Goal: Information Seeking & Learning: Check status

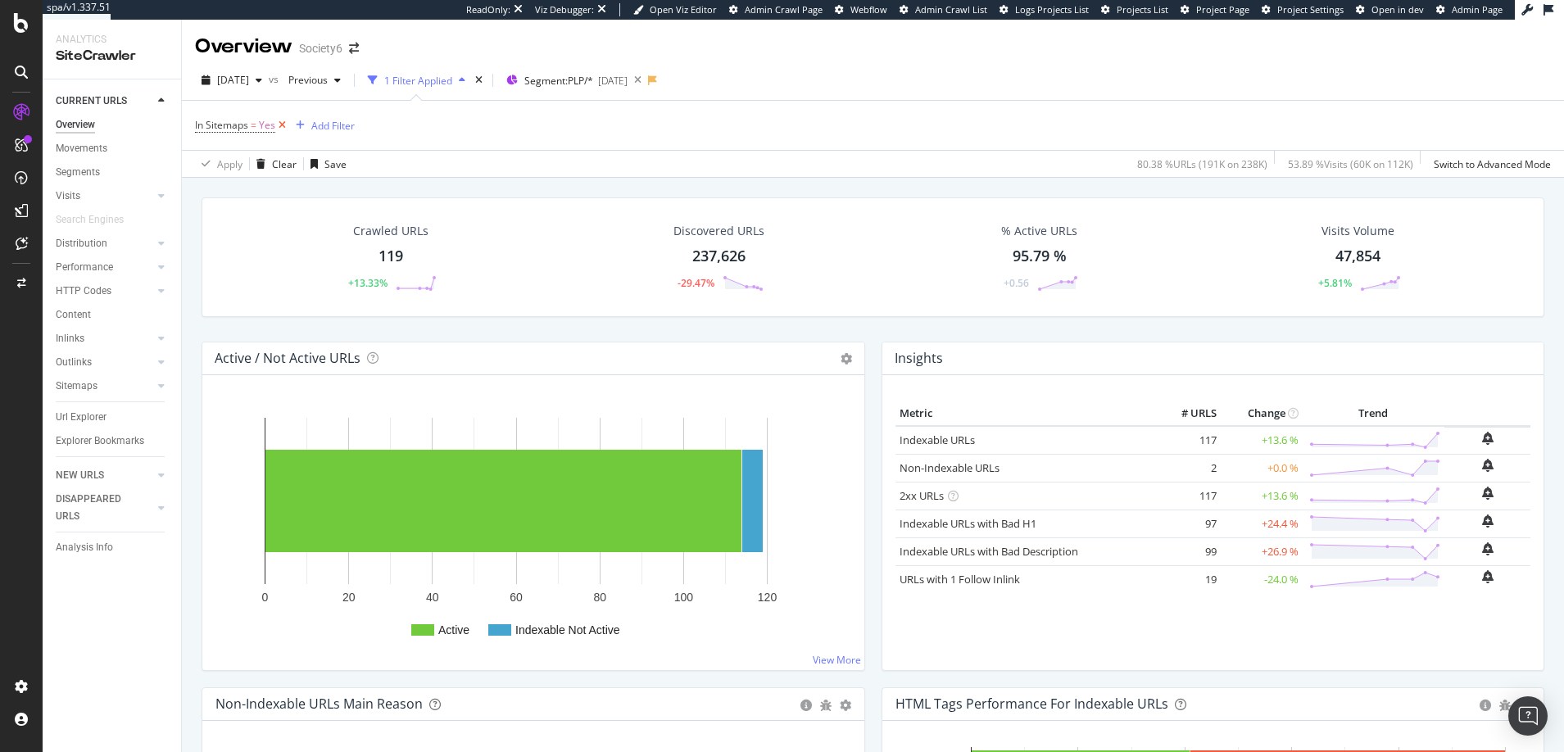
click at [282, 125] on icon at bounding box center [282, 125] width 14 height 16
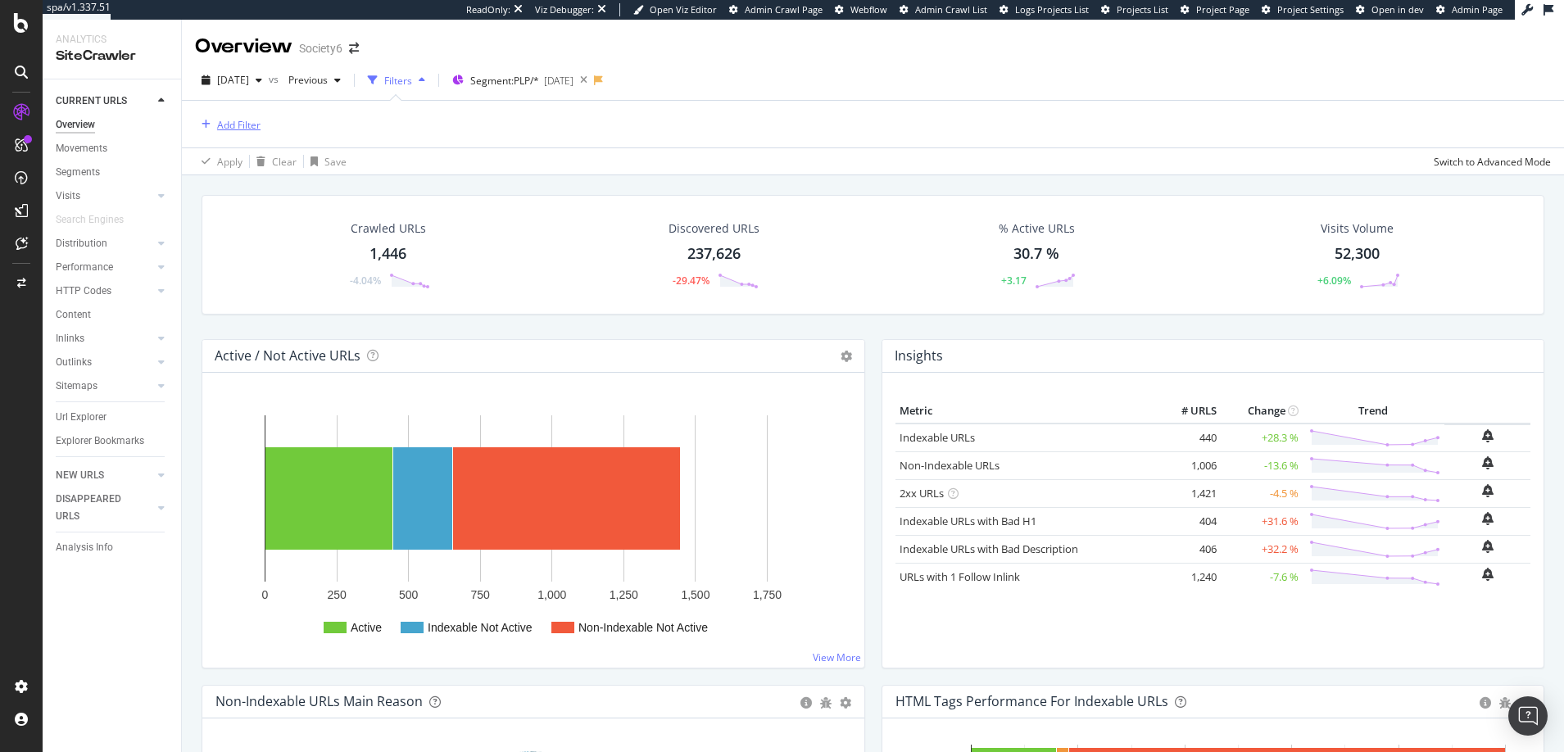
click at [241, 127] on div "Add Filter" at bounding box center [238, 125] width 43 height 14
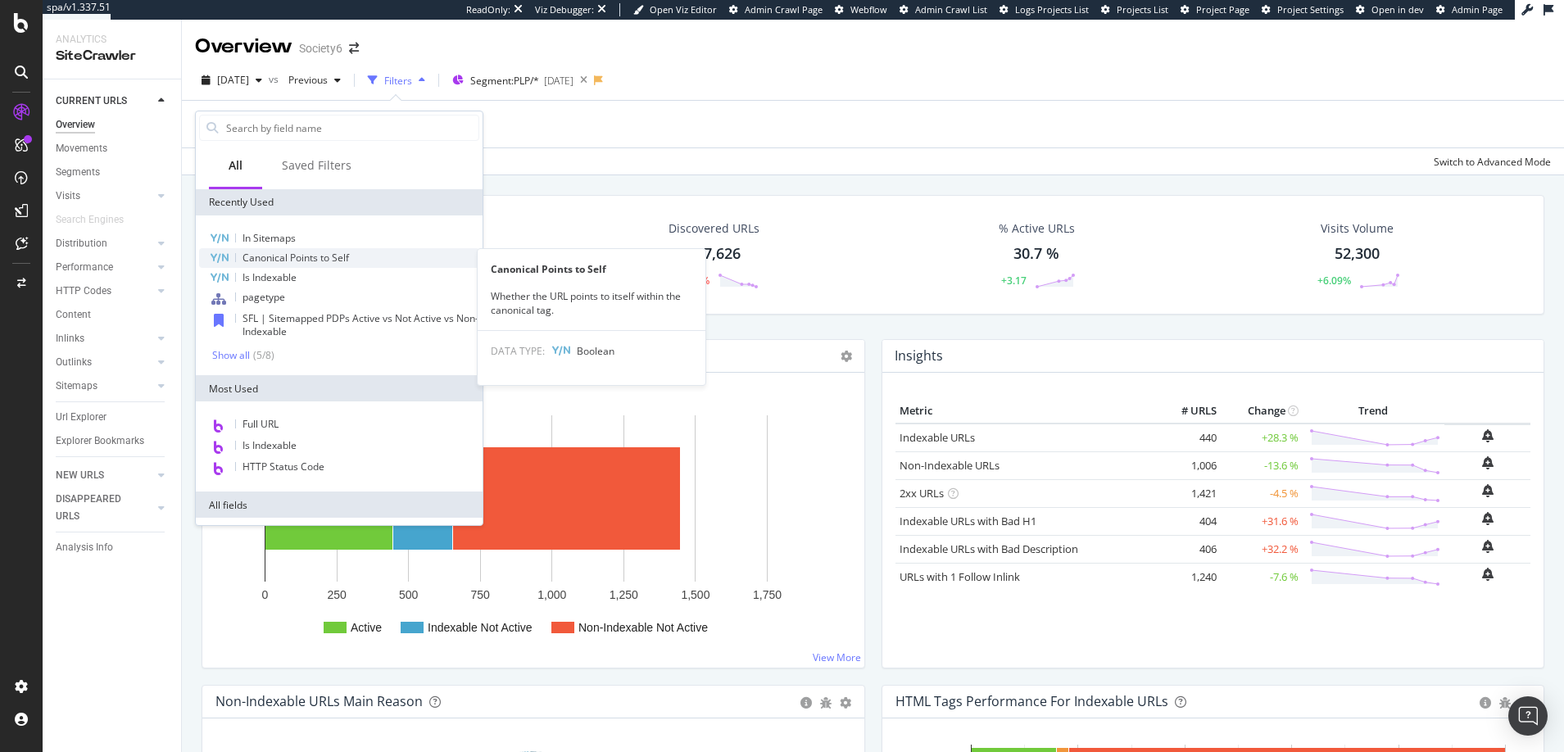
click at [272, 258] on span "Canonical Points to Self" at bounding box center [295, 258] width 106 height 14
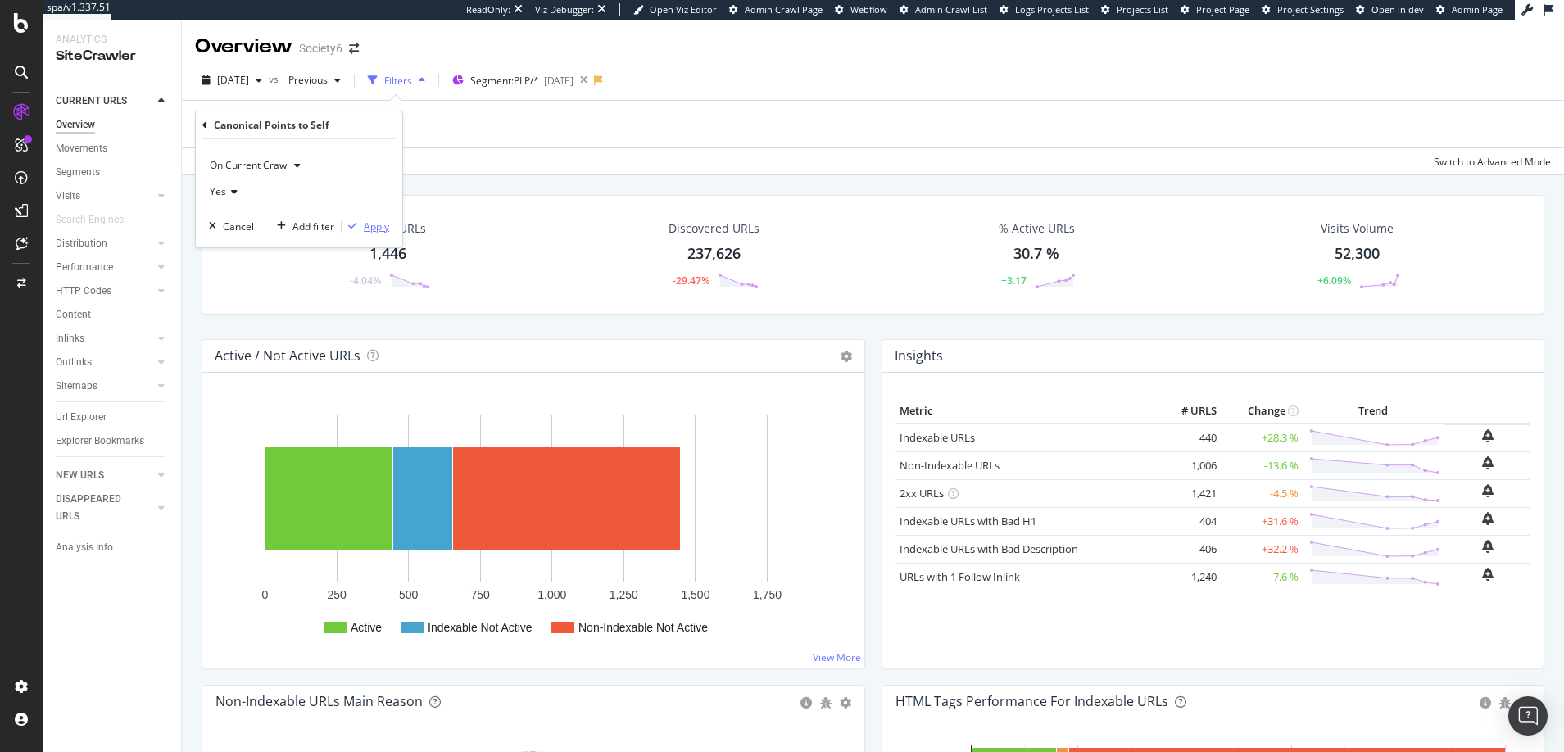
click at [373, 229] on div "Apply" at bounding box center [376, 227] width 25 height 14
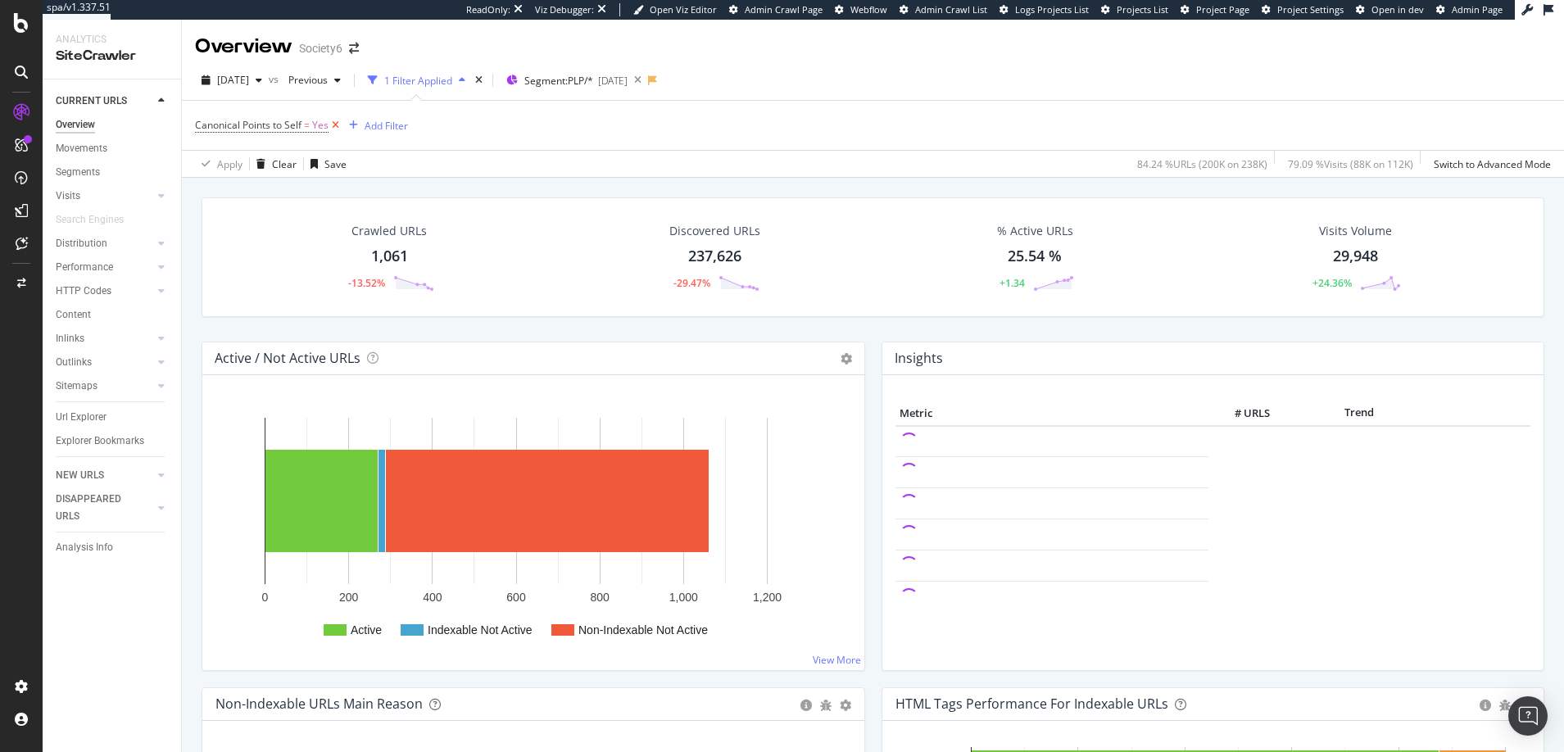
click at [337, 124] on icon at bounding box center [335, 125] width 14 height 16
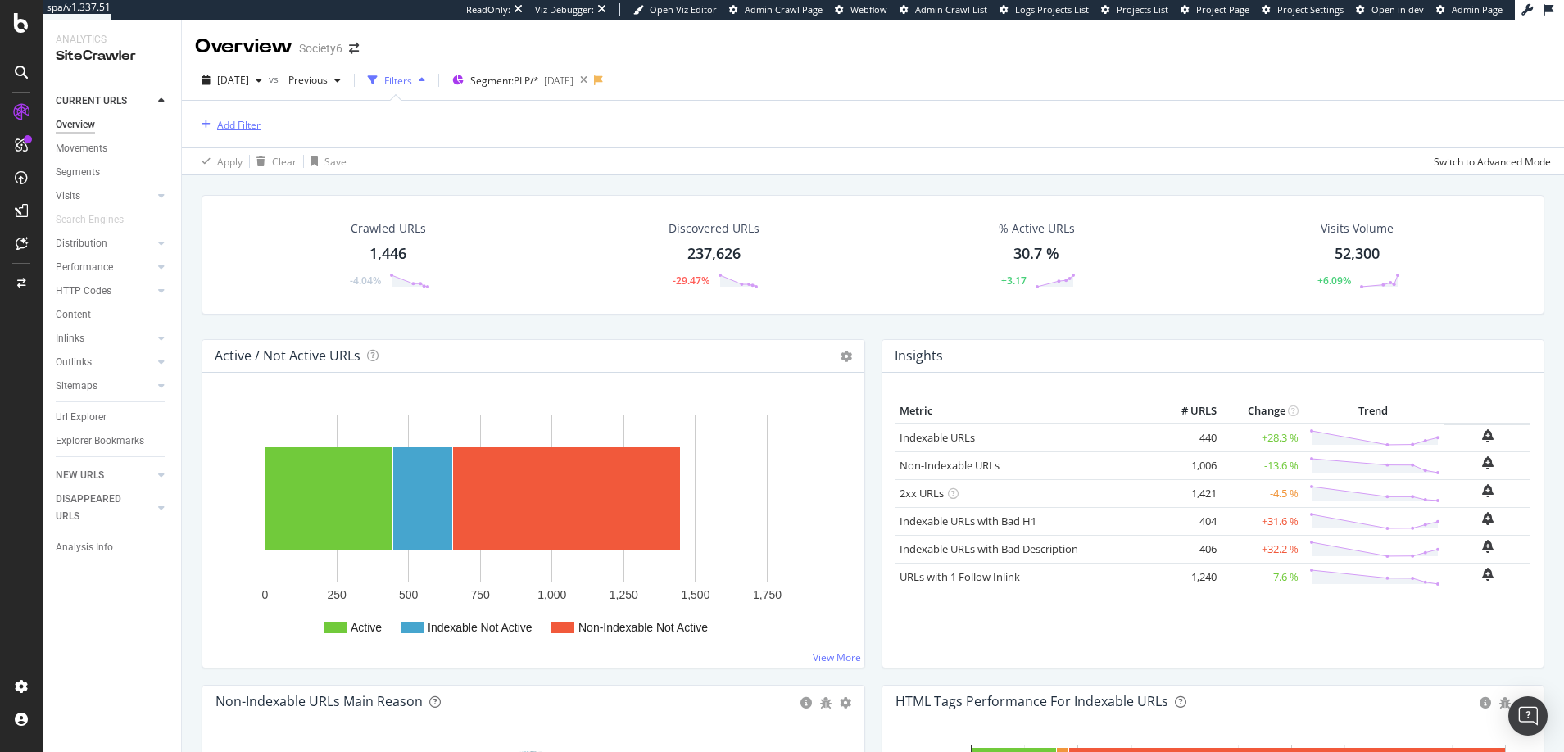
click at [233, 124] on div "Add Filter" at bounding box center [238, 125] width 43 height 14
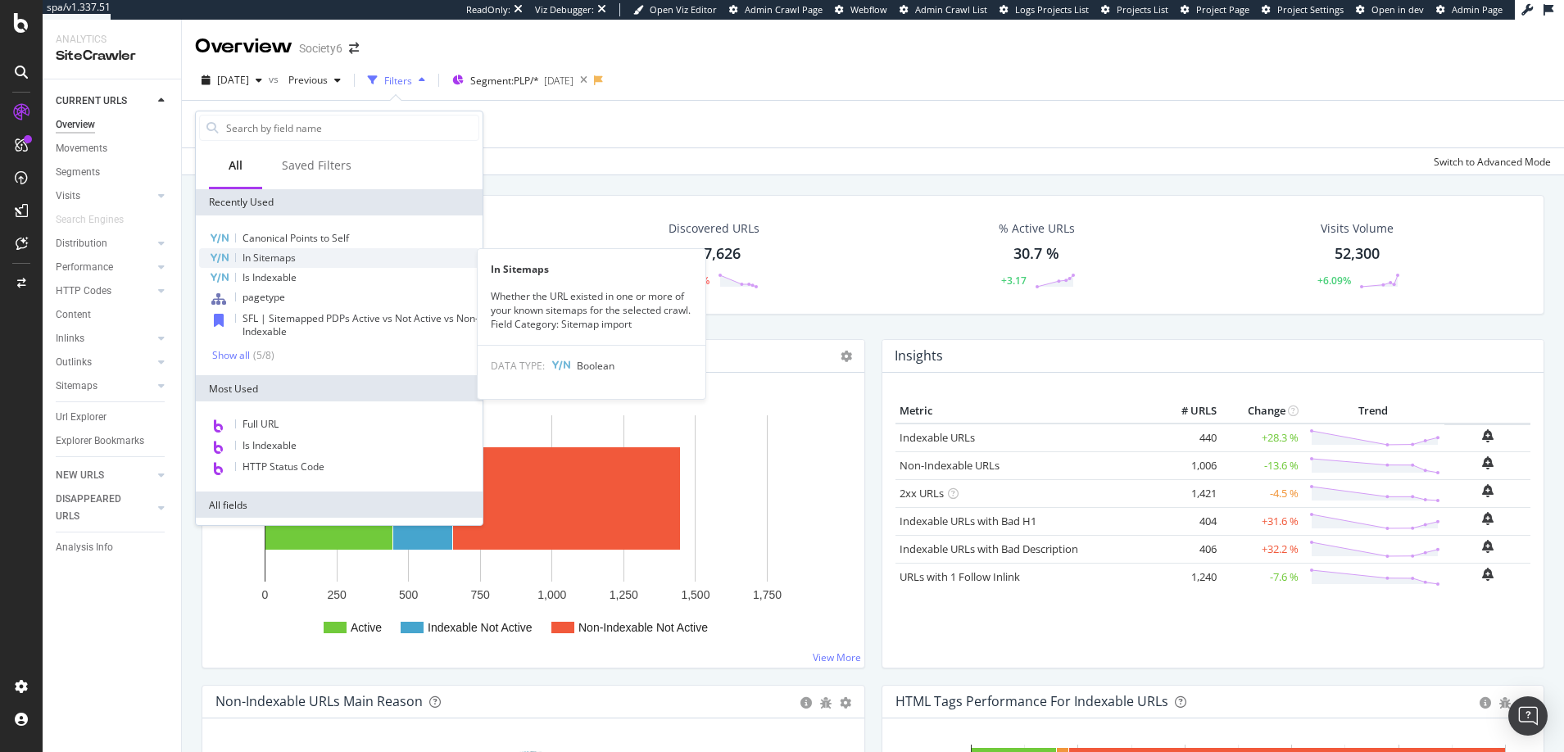
click at [266, 261] on span "In Sitemaps" at bounding box center [268, 258] width 53 height 14
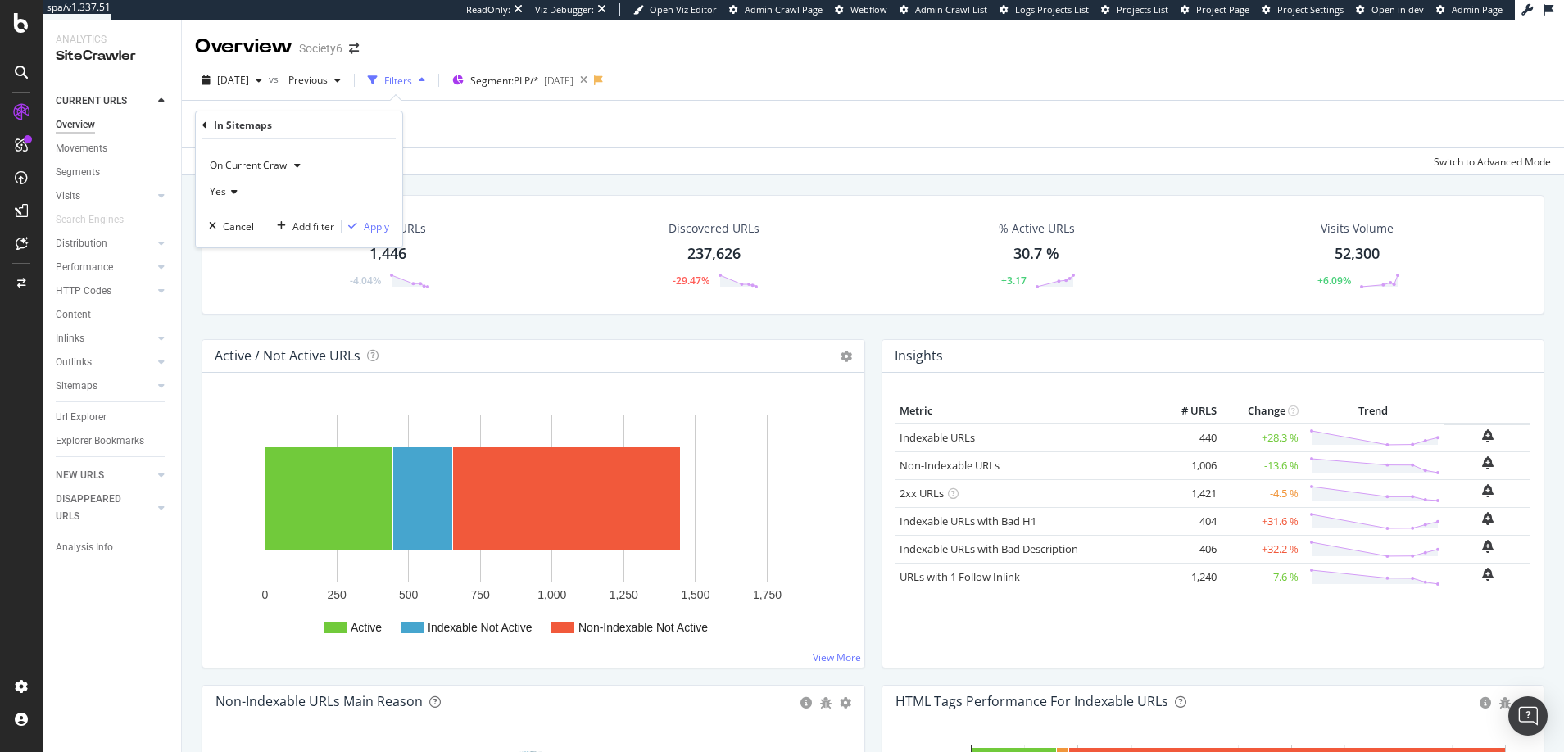
click at [236, 192] on div "Yes" at bounding box center [299, 192] width 180 height 26
click at [224, 246] on span "No" at bounding box center [223, 247] width 13 height 14
click at [376, 229] on div "Apply" at bounding box center [376, 227] width 25 height 14
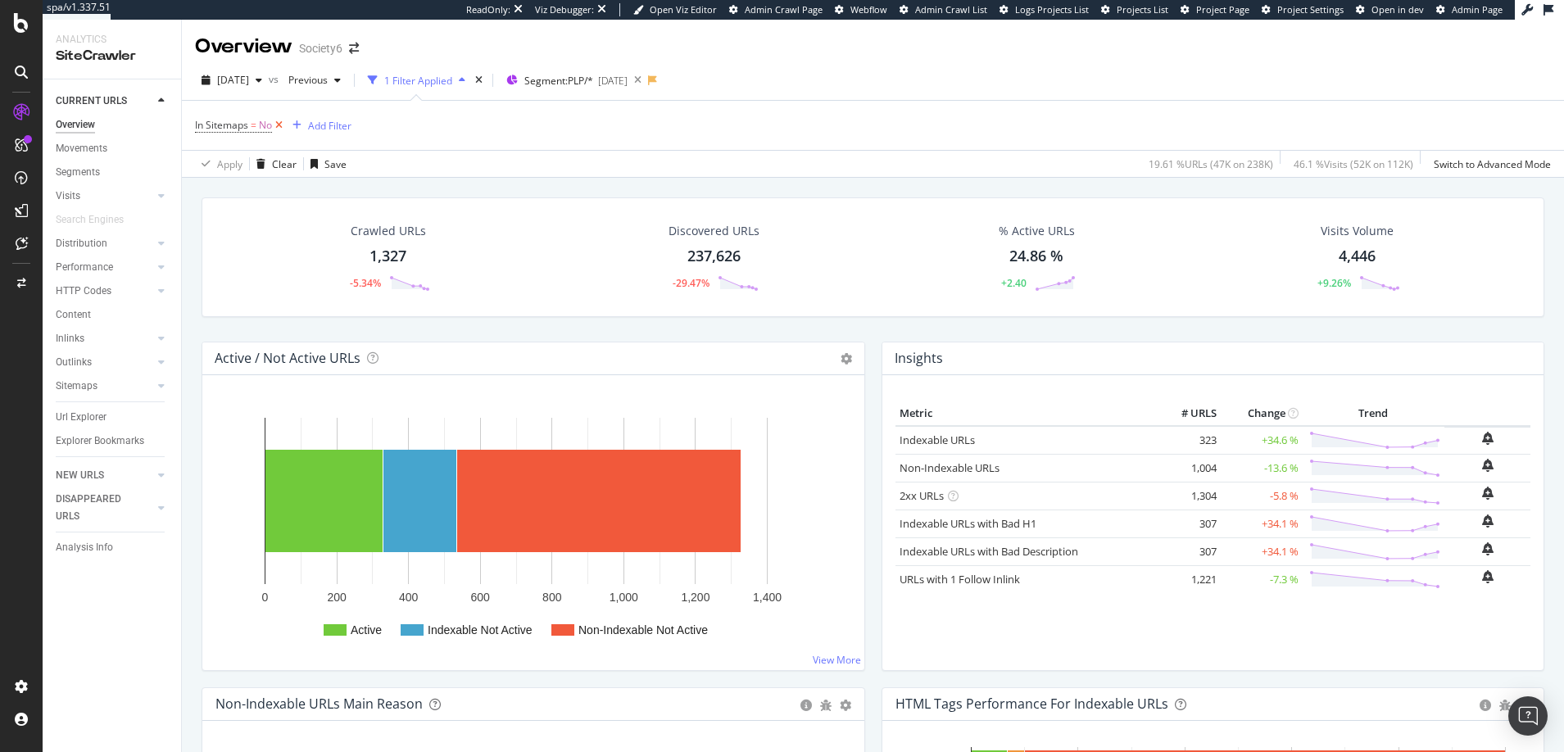
click at [279, 125] on icon at bounding box center [279, 125] width 14 height 16
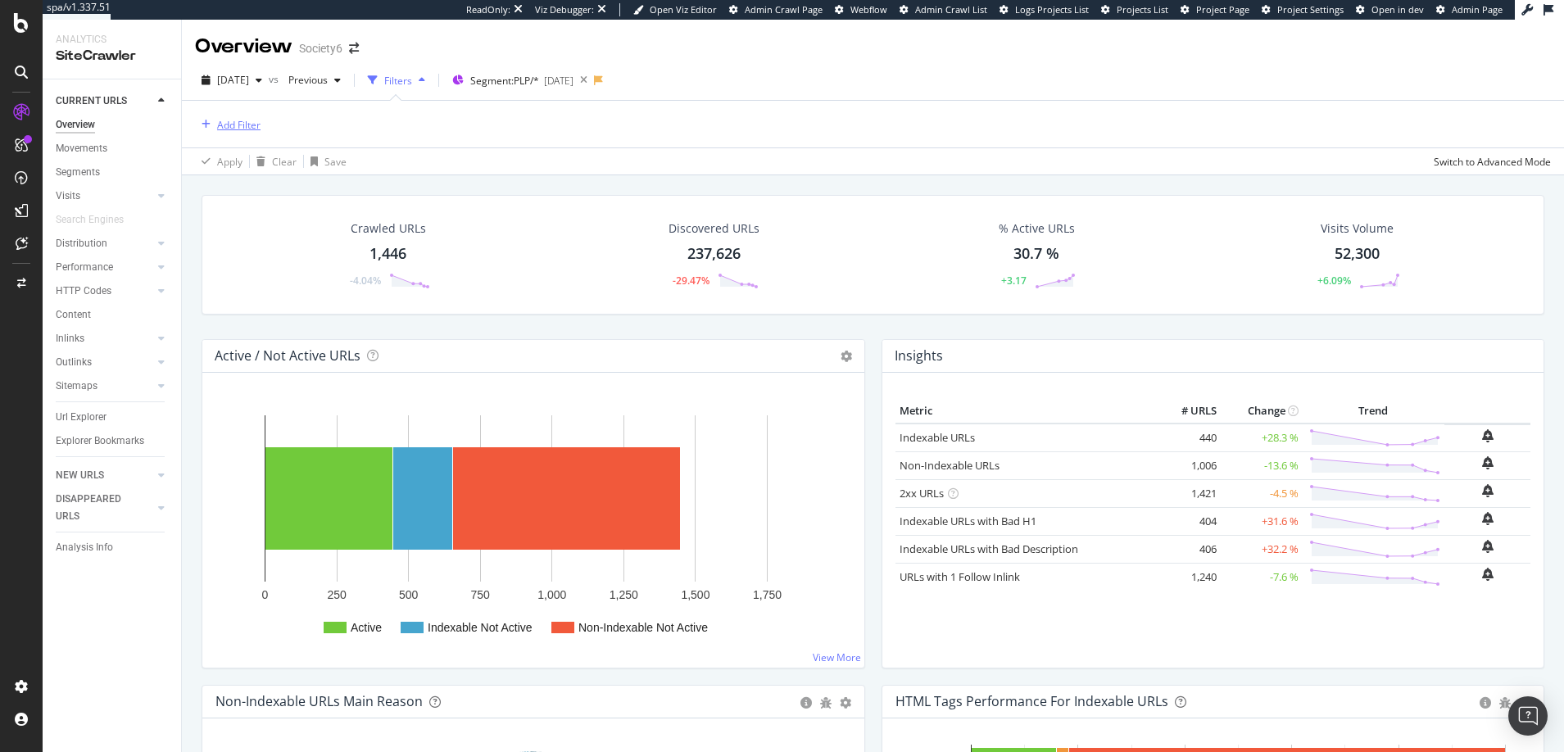
click at [251, 124] on div "Add Filter" at bounding box center [238, 125] width 43 height 14
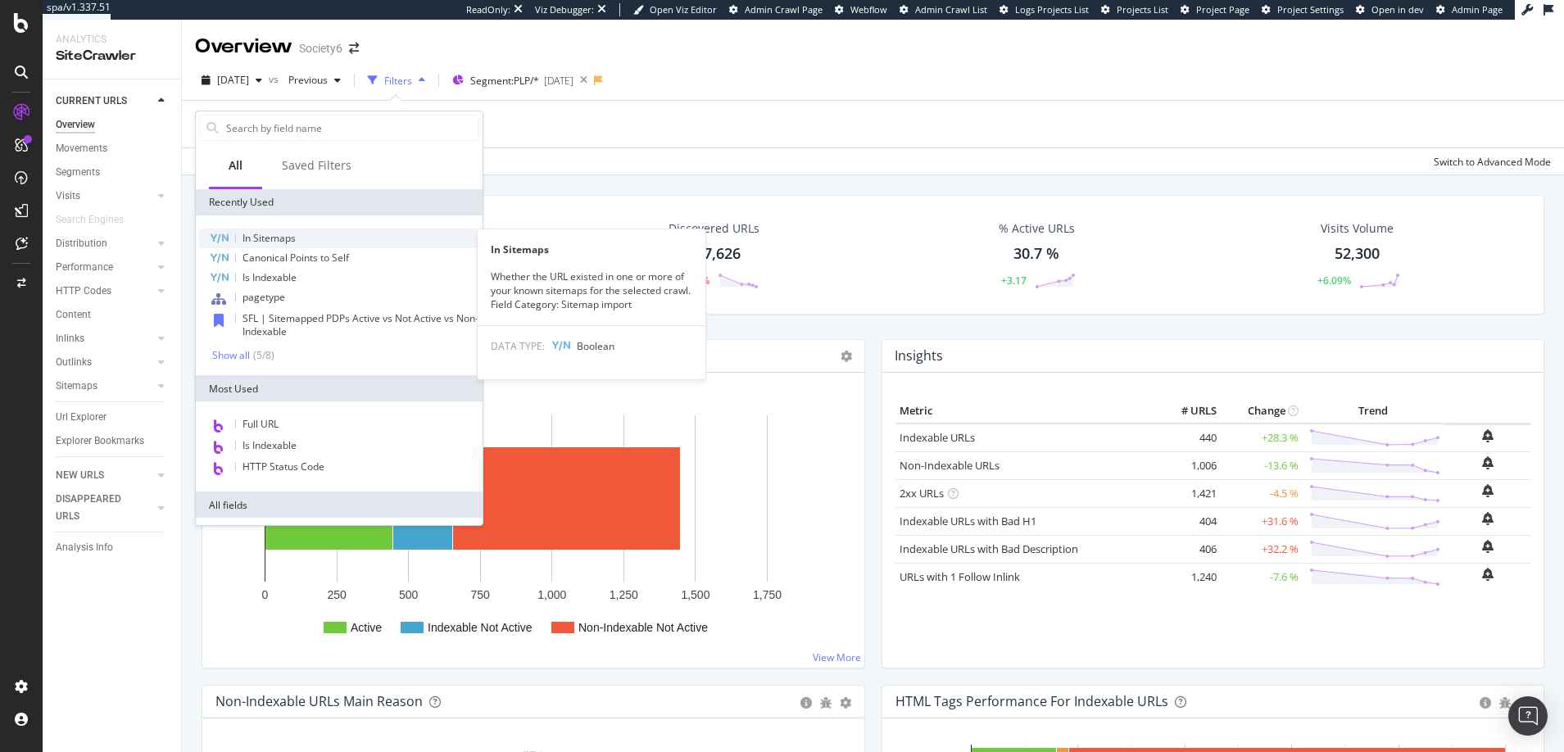
click at [269, 238] on span "In Sitemaps" at bounding box center [268, 238] width 53 height 14
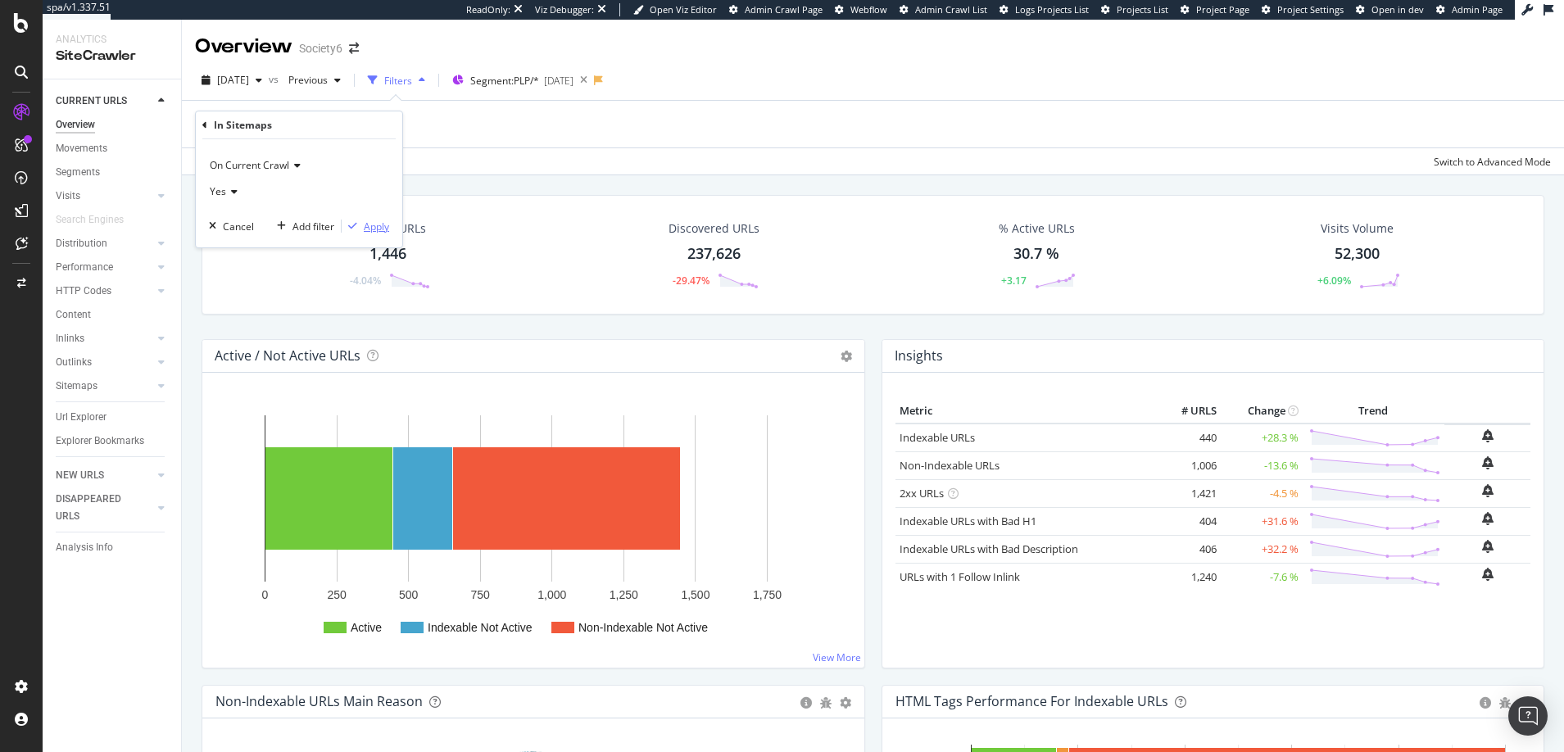
click at [379, 226] on div "Apply" at bounding box center [376, 227] width 25 height 14
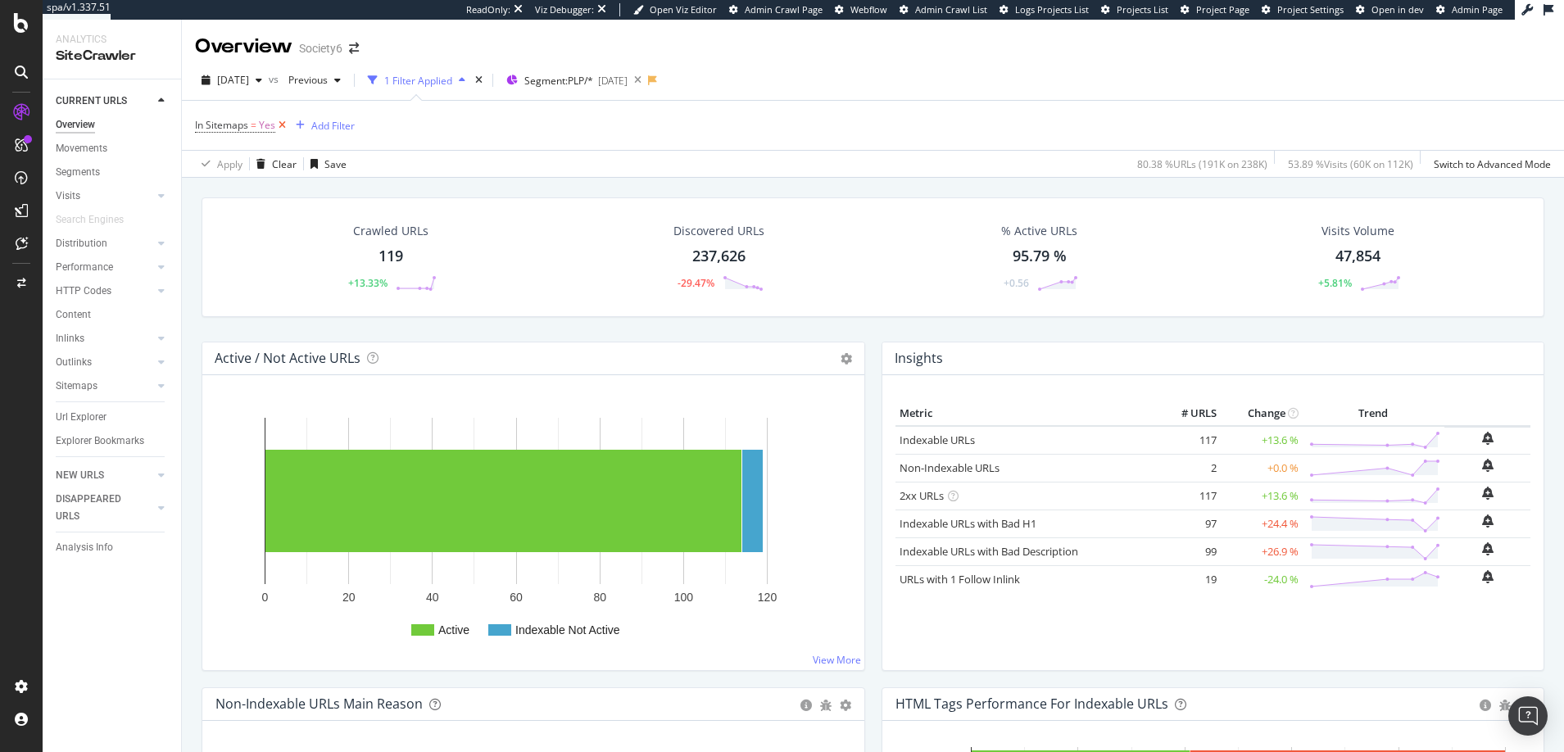
click at [282, 122] on icon at bounding box center [282, 125] width 14 height 16
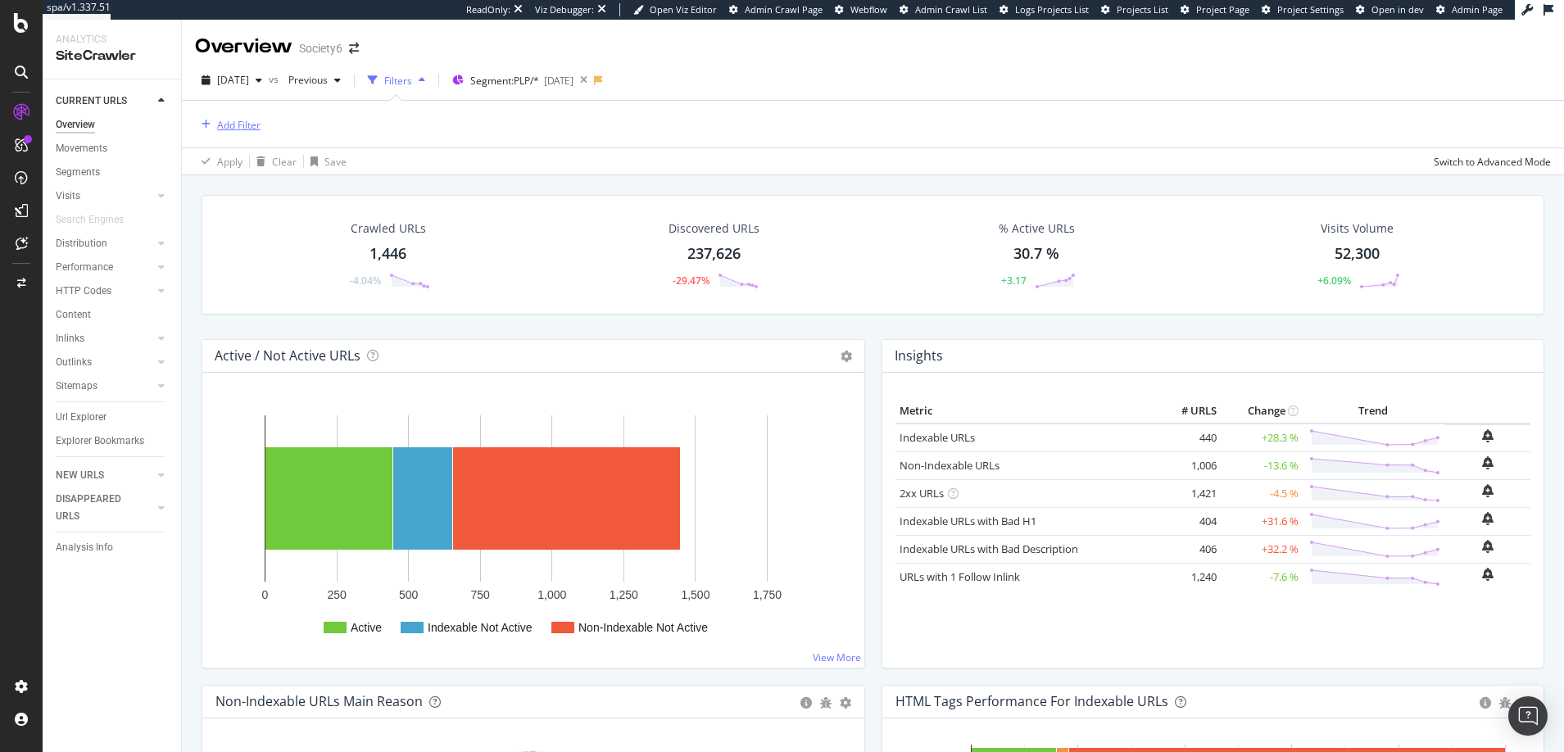
click at [252, 122] on div "Add Filter" at bounding box center [238, 125] width 43 height 14
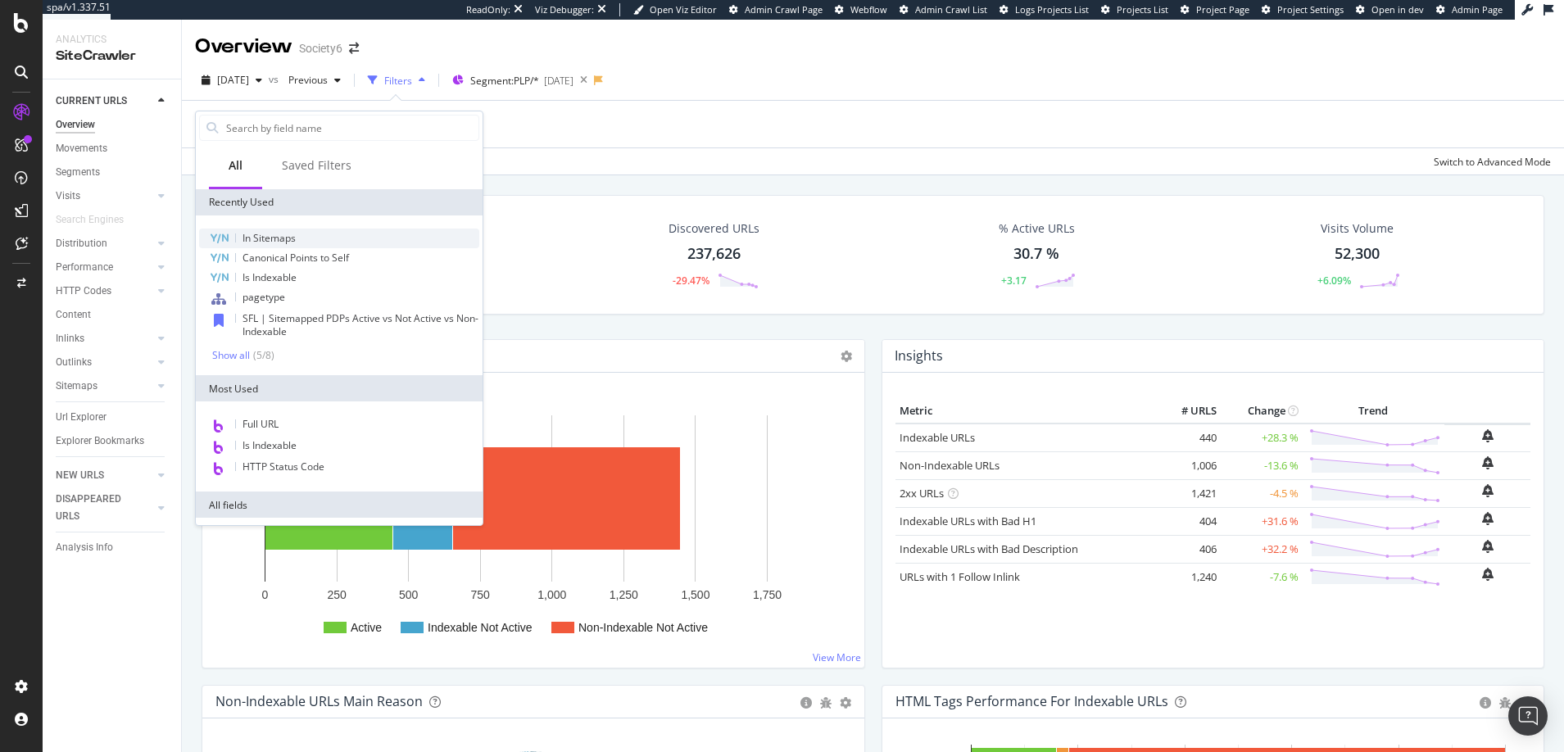
click at [270, 241] on span "In Sitemaps" at bounding box center [268, 238] width 53 height 14
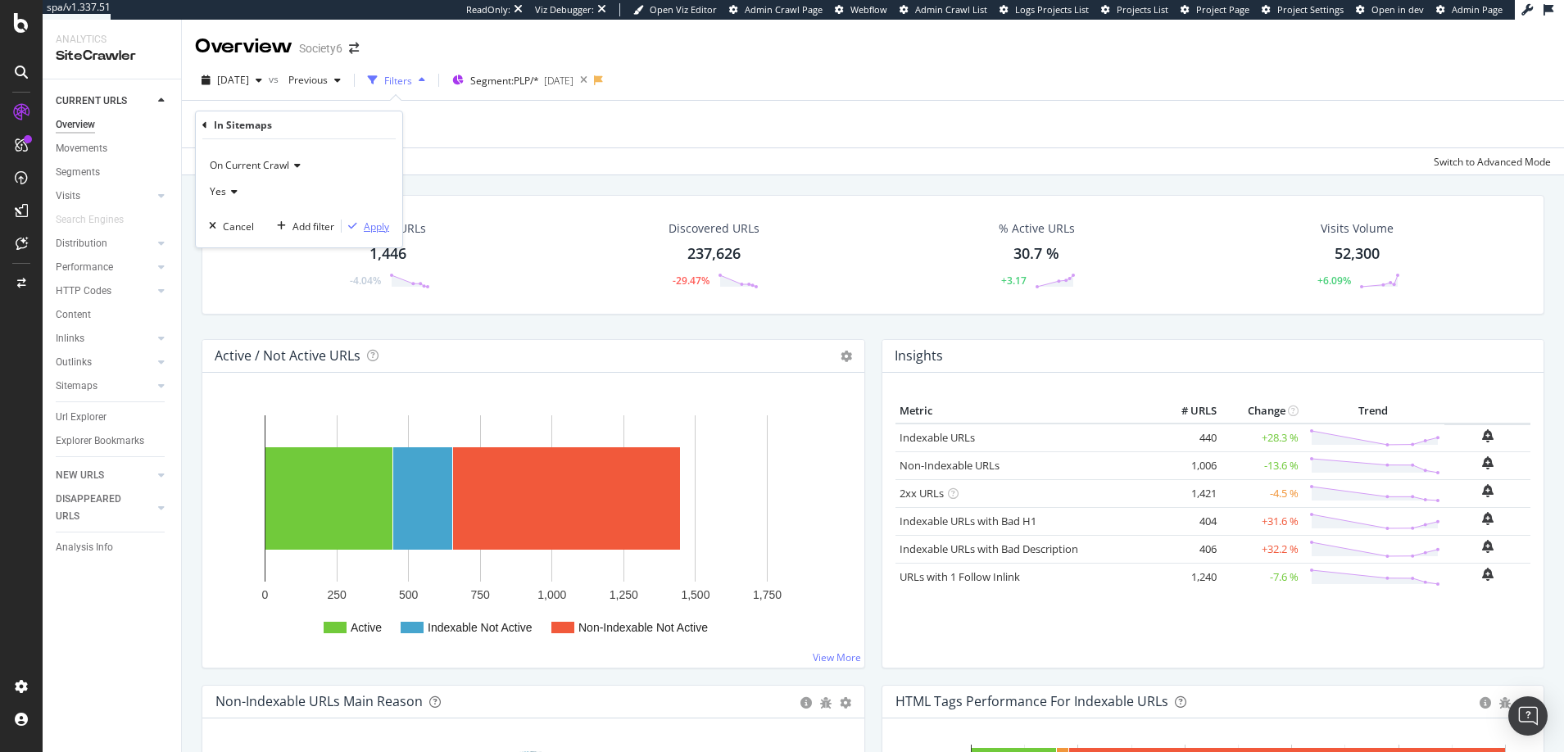
click at [375, 224] on div "Apply" at bounding box center [376, 227] width 25 height 14
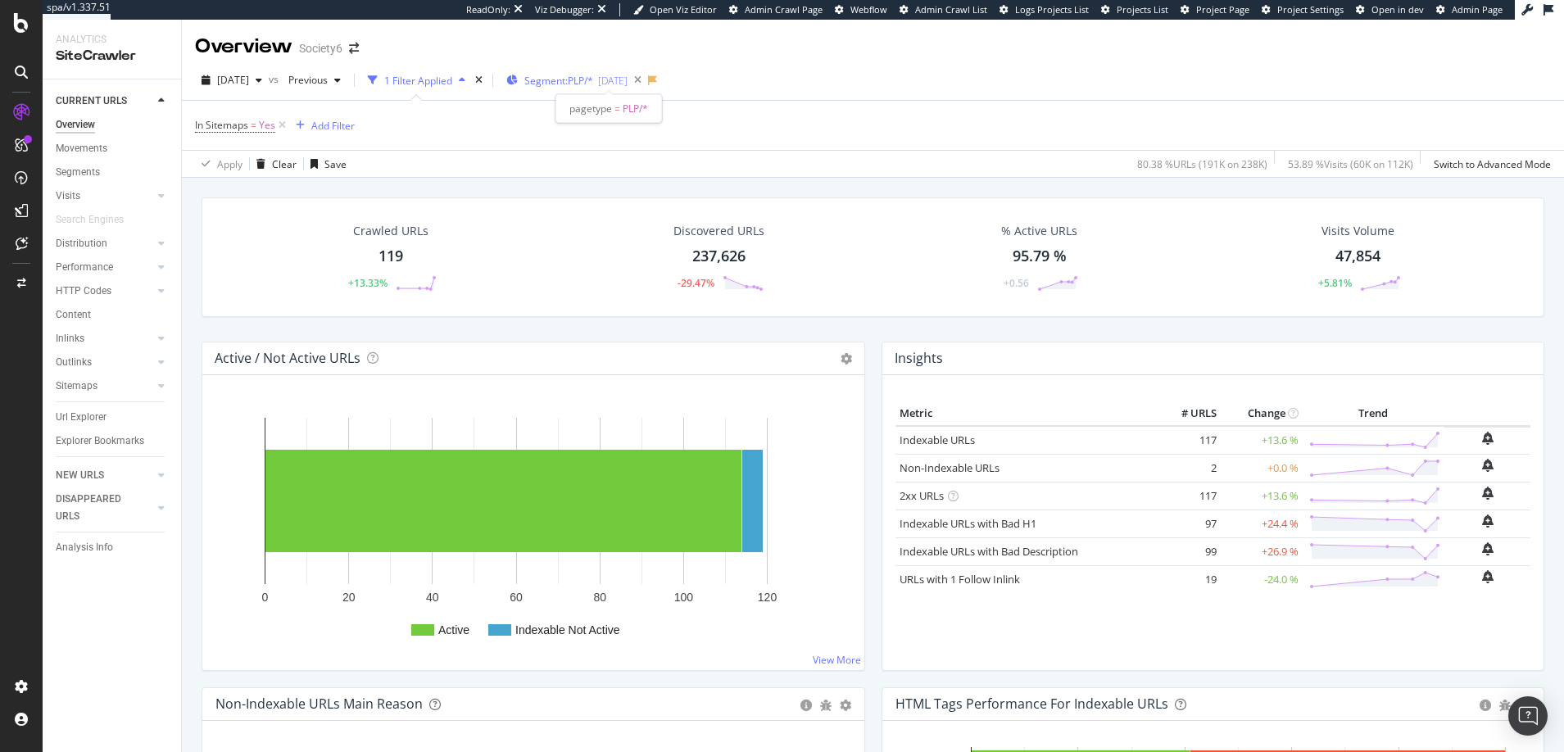
click at [593, 81] on span "Segment: PLP/*" at bounding box center [558, 81] width 69 height 14
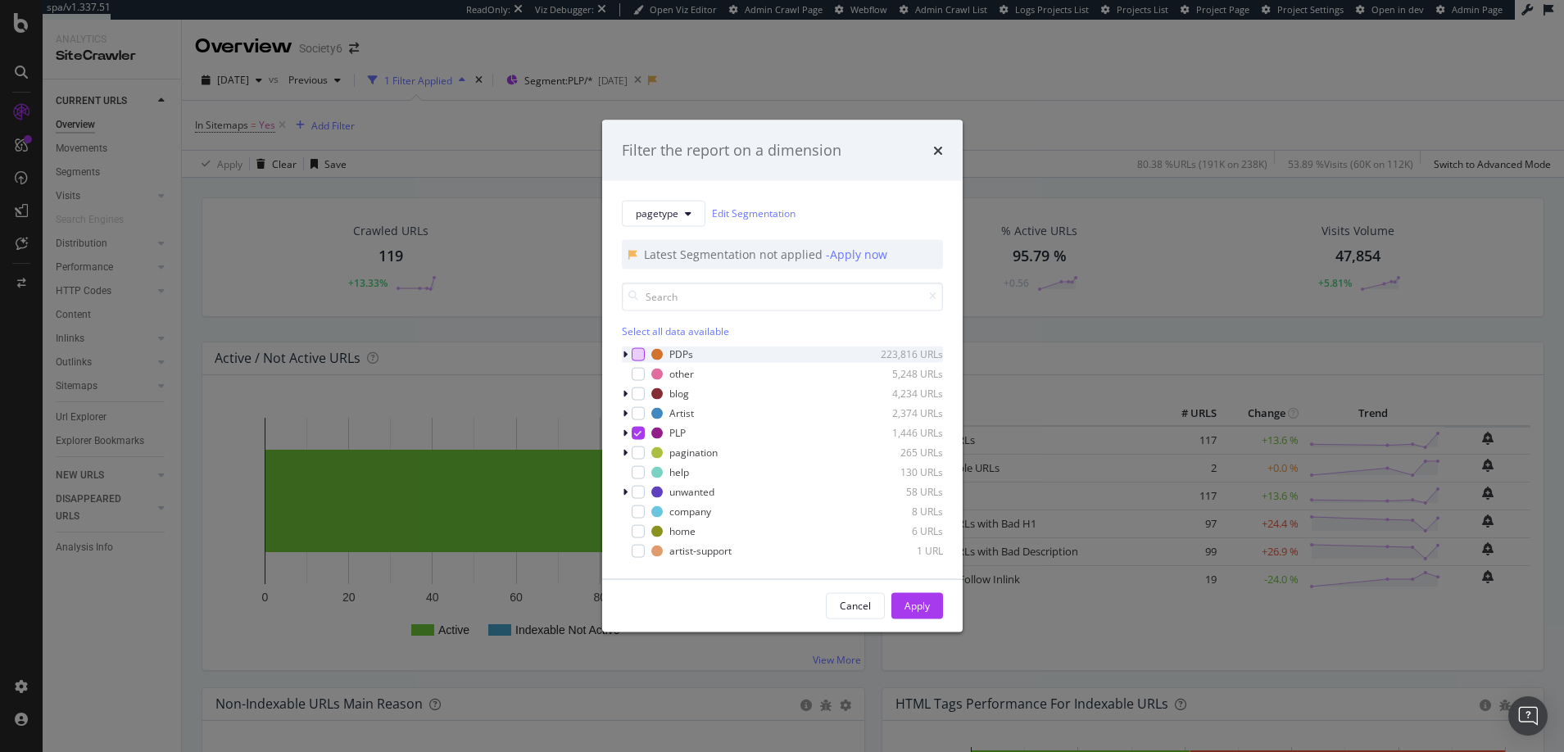
click at [637, 355] on div "modal" at bounding box center [638, 353] width 13 height 13
click at [637, 433] on icon "modal" at bounding box center [637, 432] width 7 height 8
click at [917, 604] on div "Apply" at bounding box center [916, 606] width 25 height 14
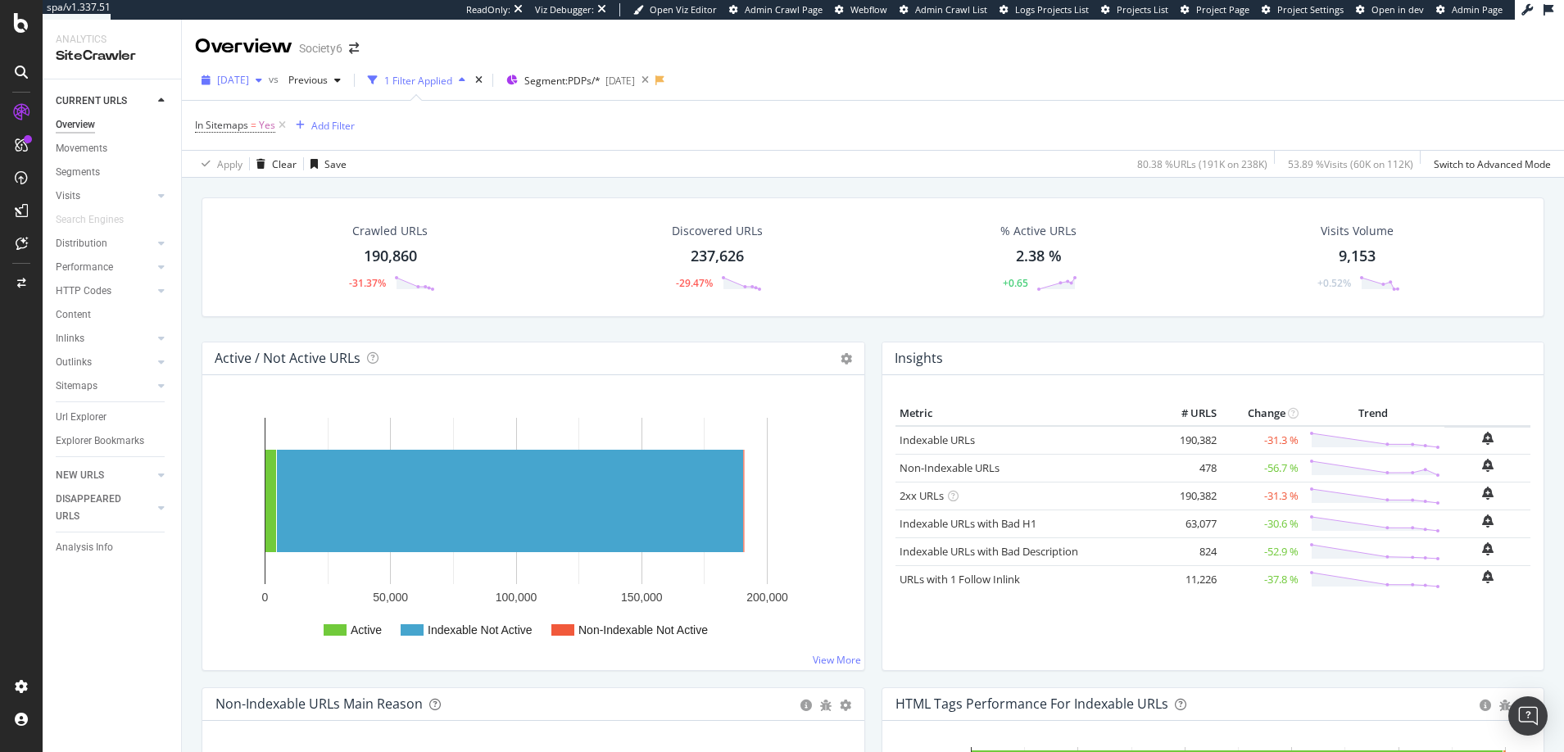
click at [249, 81] on span "[DATE]" at bounding box center [233, 80] width 32 height 14
click at [256, 137] on div "[DATE]" at bounding box center [263, 139] width 88 height 15
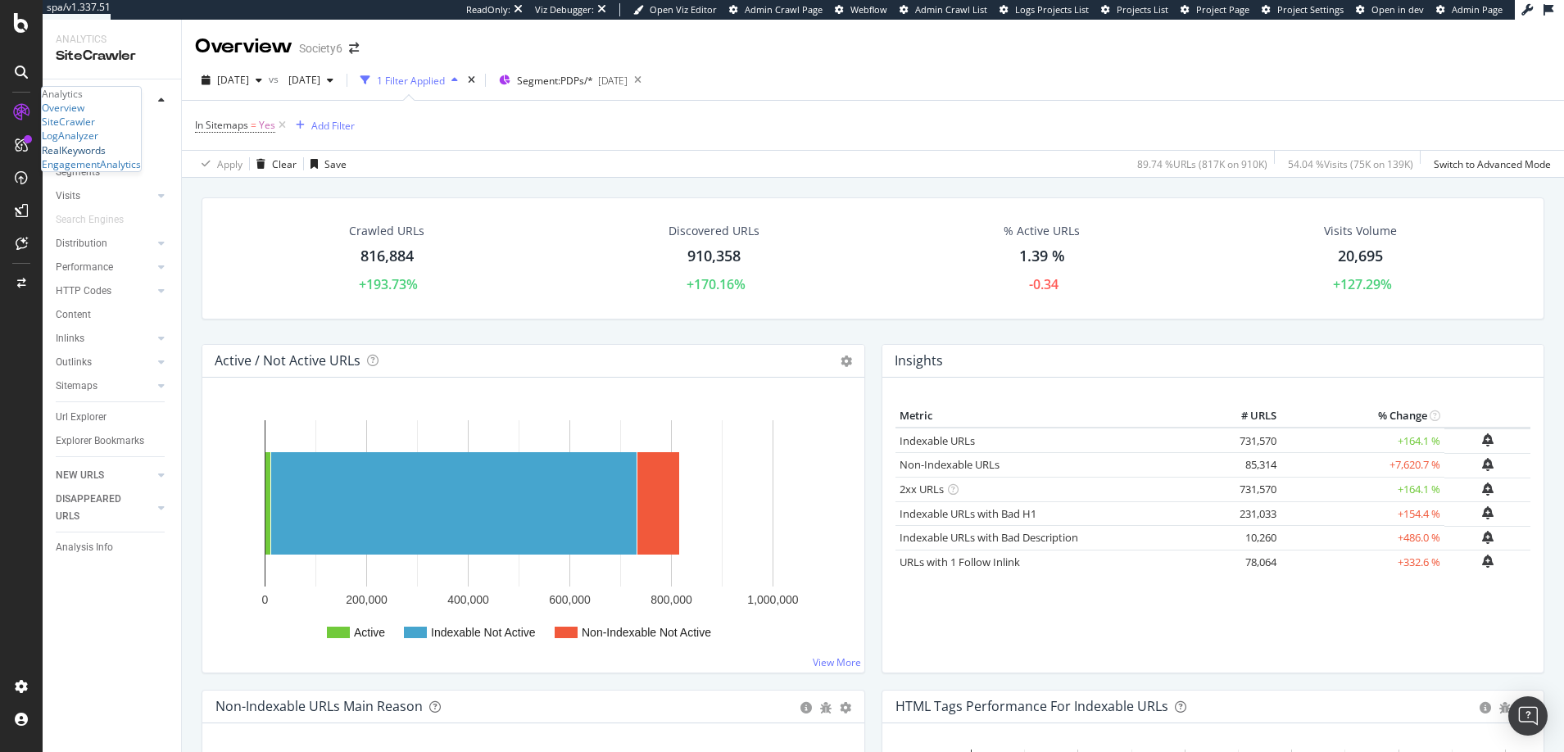
click at [102, 157] on div "RealKeywords" at bounding box center [74, 150] width 64 height 14
